Goal: Navigation & Orientation: Find specific page/section

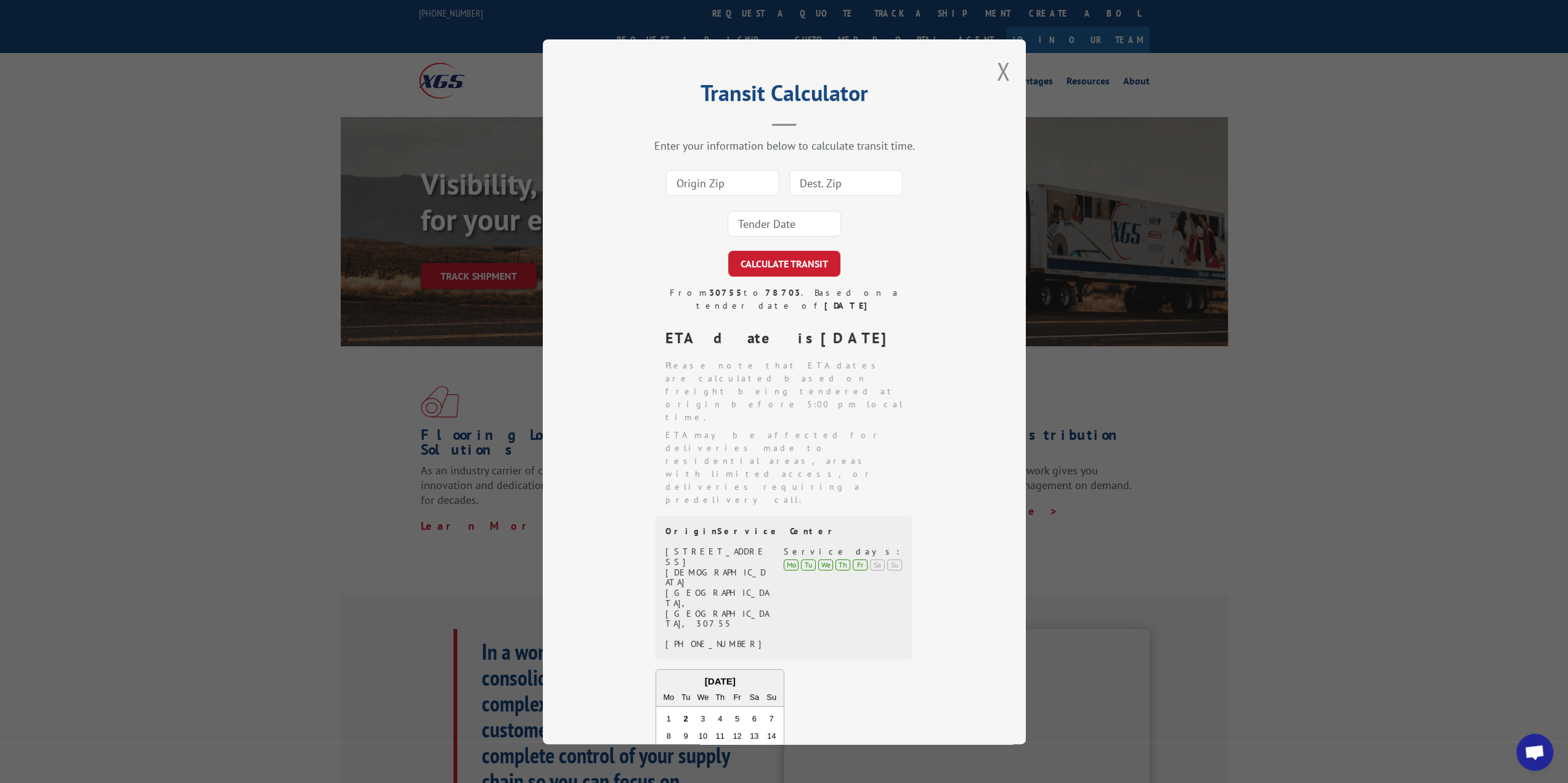
scroll to position [6088, 0]
click at [1000, 67] on button "Close modal" at bounding box center [1003, 71] width 14 height 33
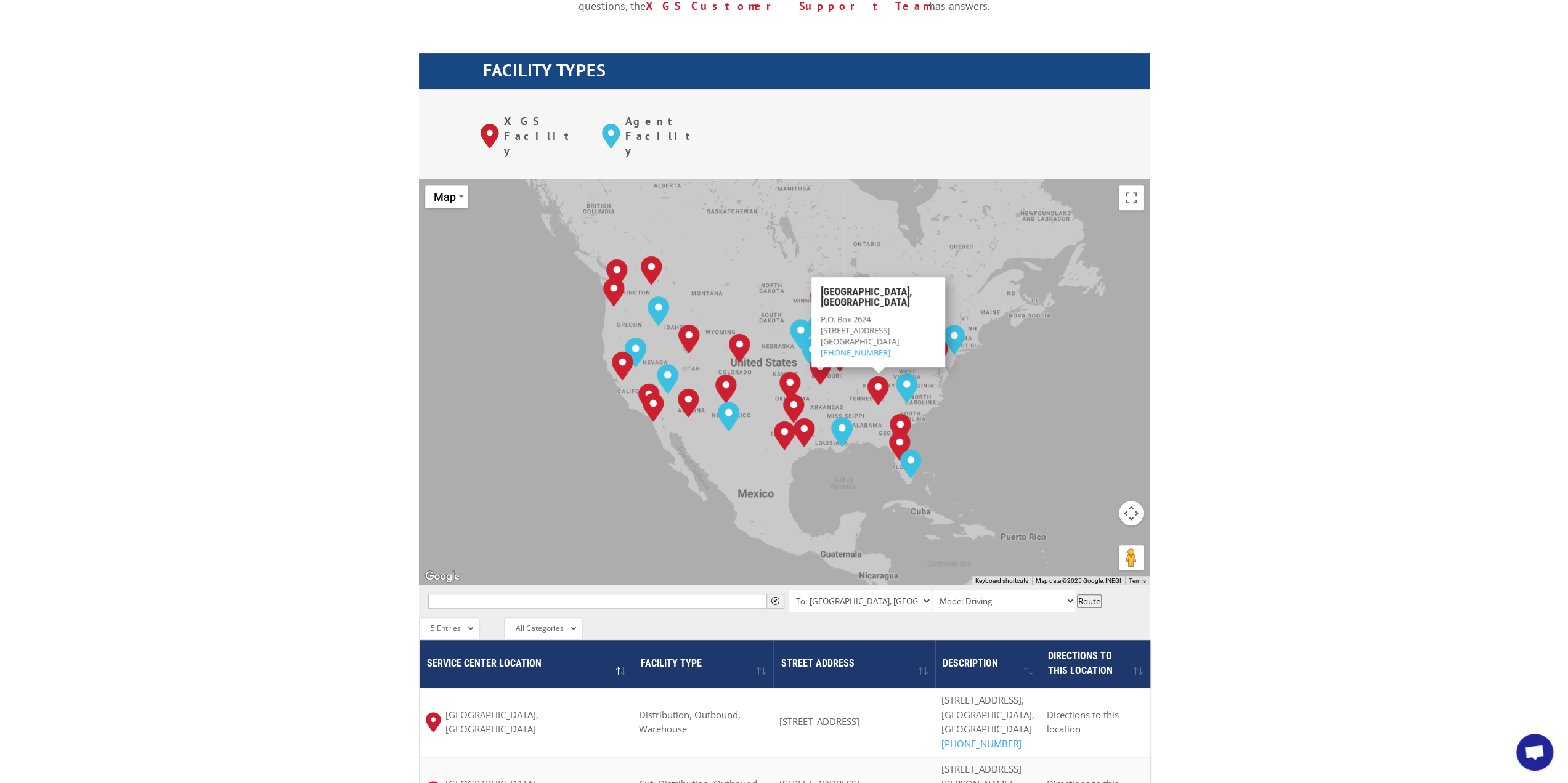
scroll to position [6088, 0]
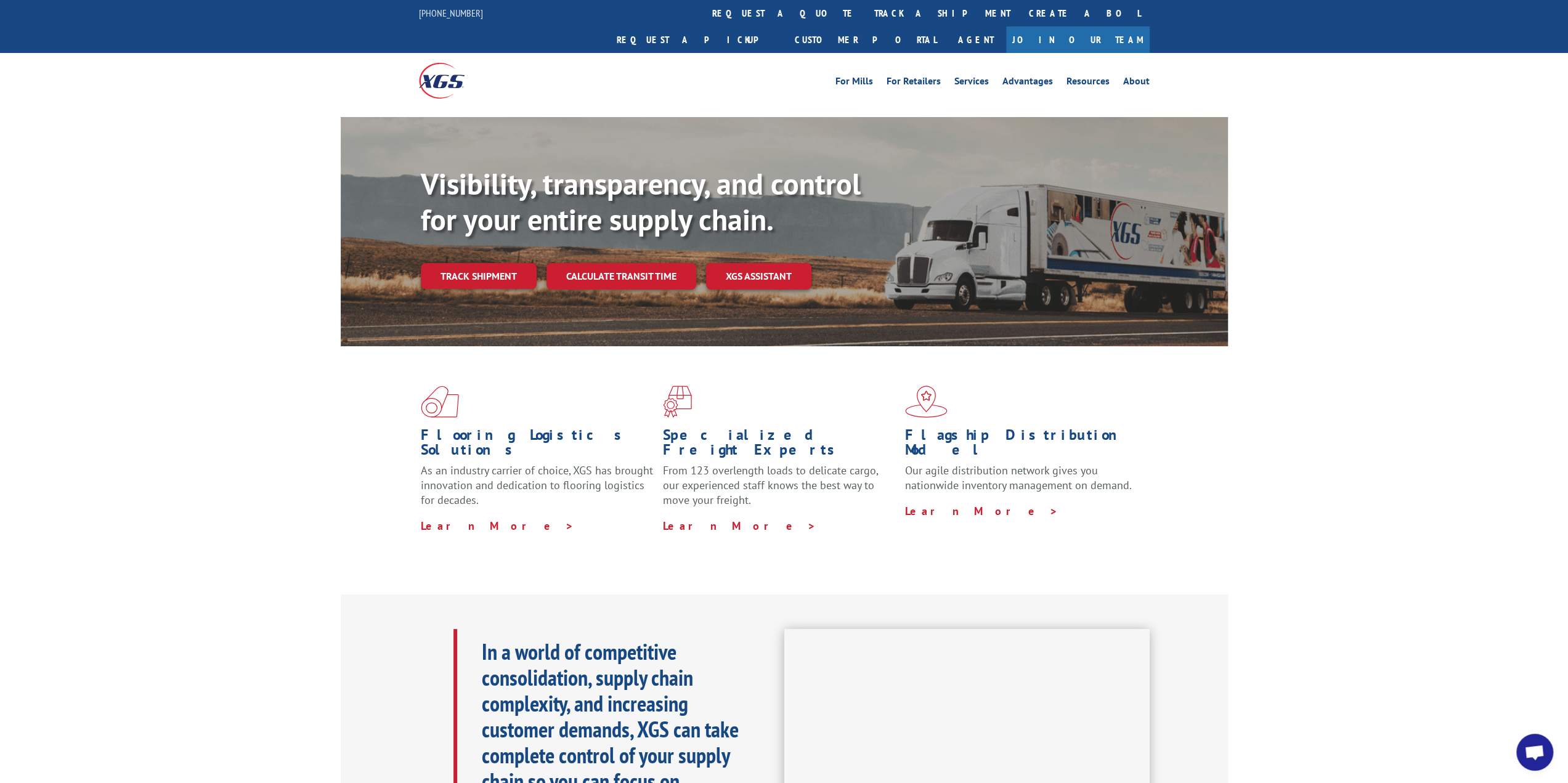
scroll to position [6088, 0]
click at [969, 77] on link "Services" at bounding box center [971, 83] width 35 height 14
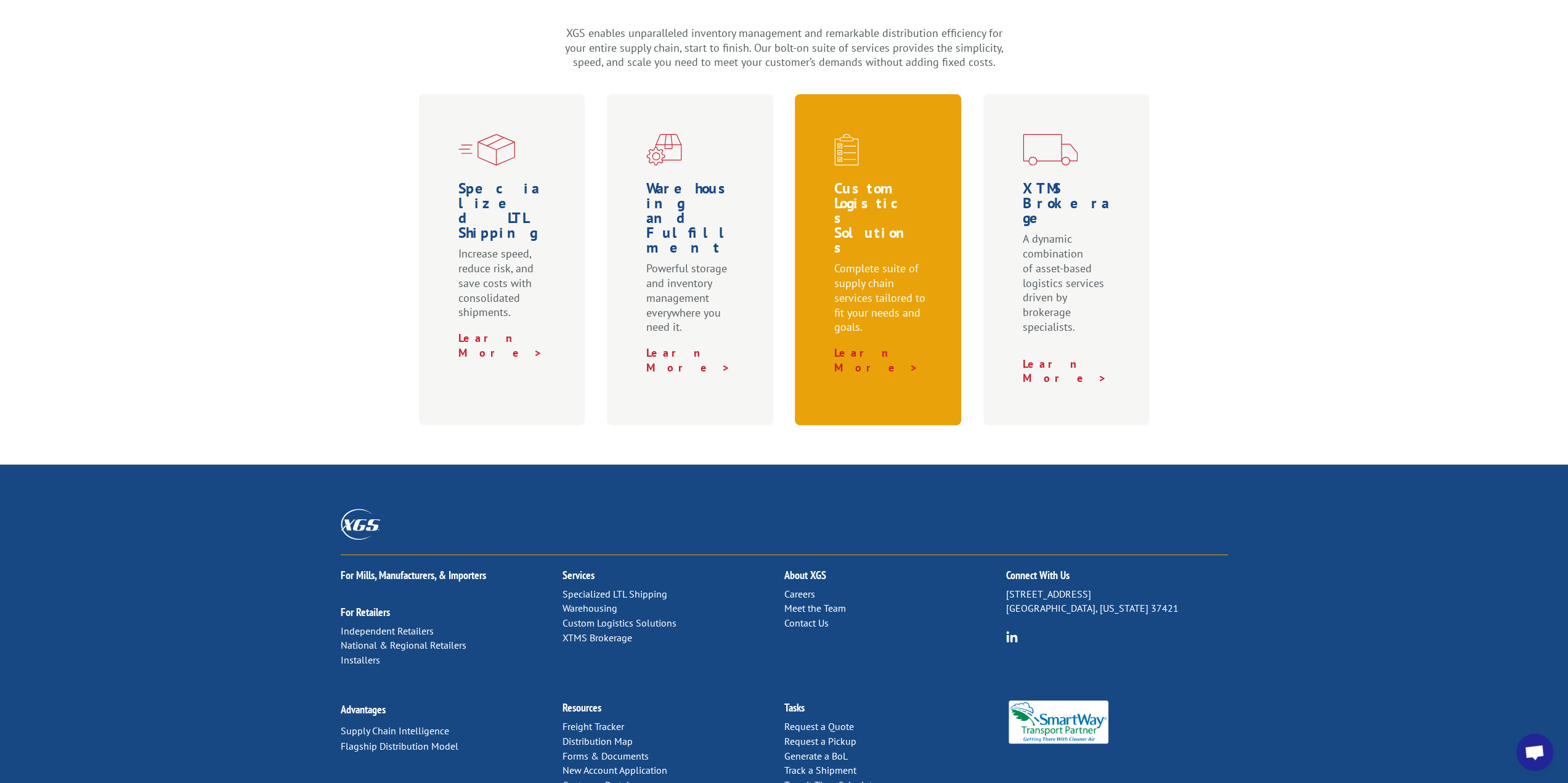
scroll to position [413, 0]
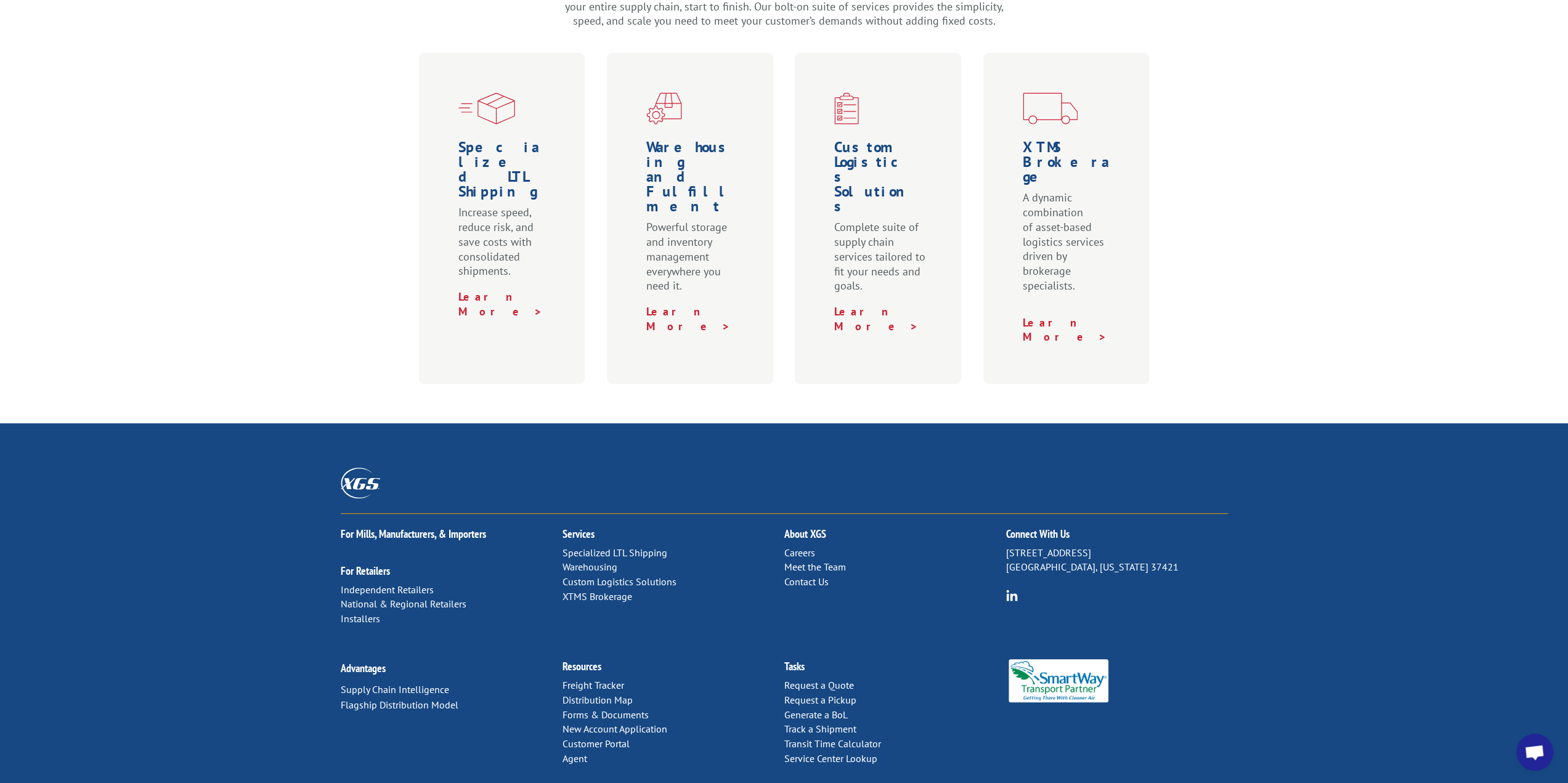
click at [579, 693] on link "Distribution Map" at bounding box center [597, 699] width 70 height 12
